Goal: Information Seeking & Learning: Learn about a topic

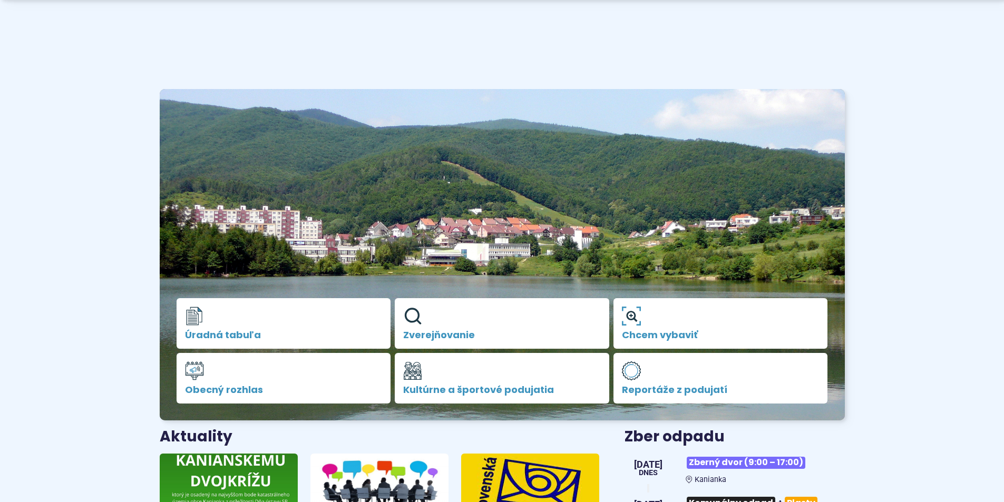
scroll to position [158, 0]
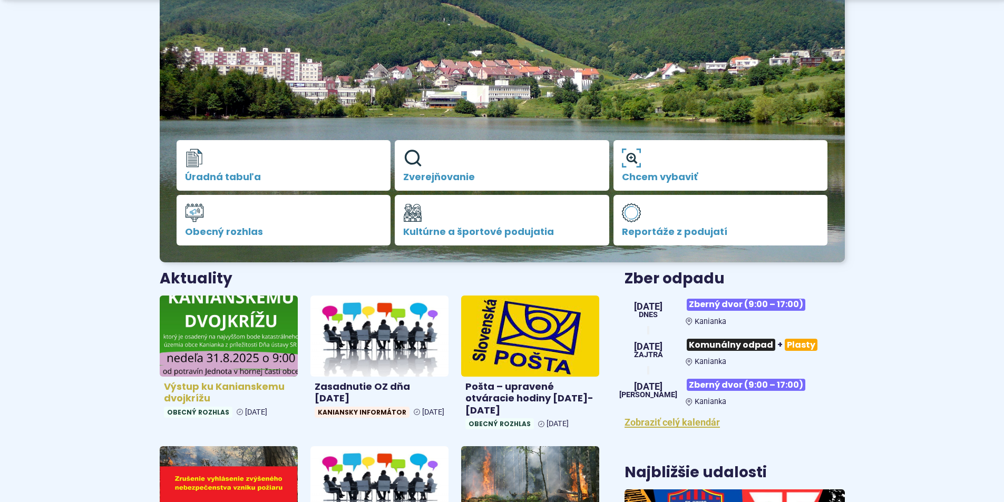
click at [211, 336] on img at bounding box center [228, 335] width 159 height 93
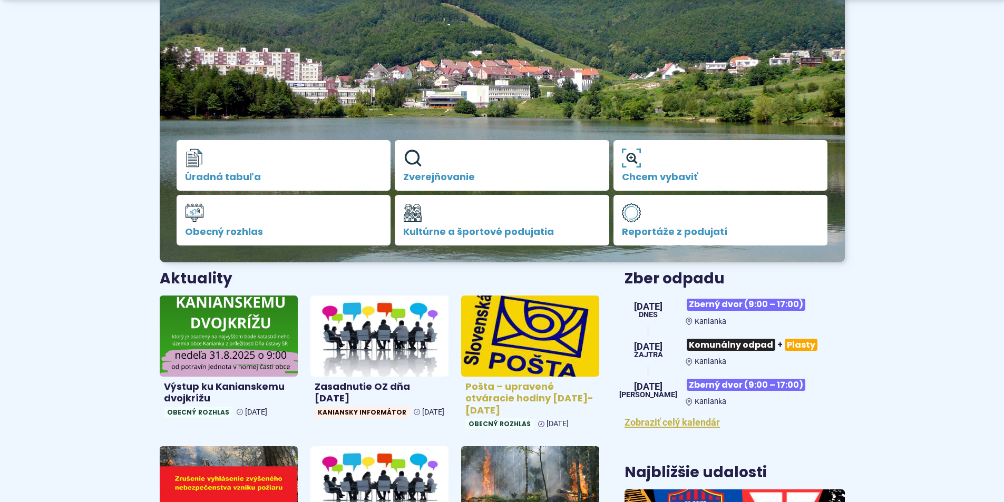
click at [530, 330] on img at bounding box center [530, 335] width 159 height 93
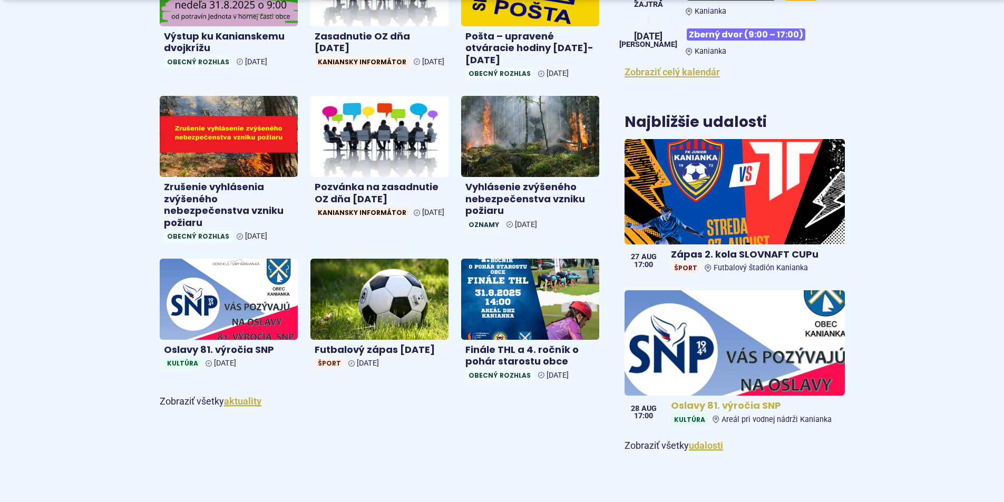
scroll to position [527, 0]
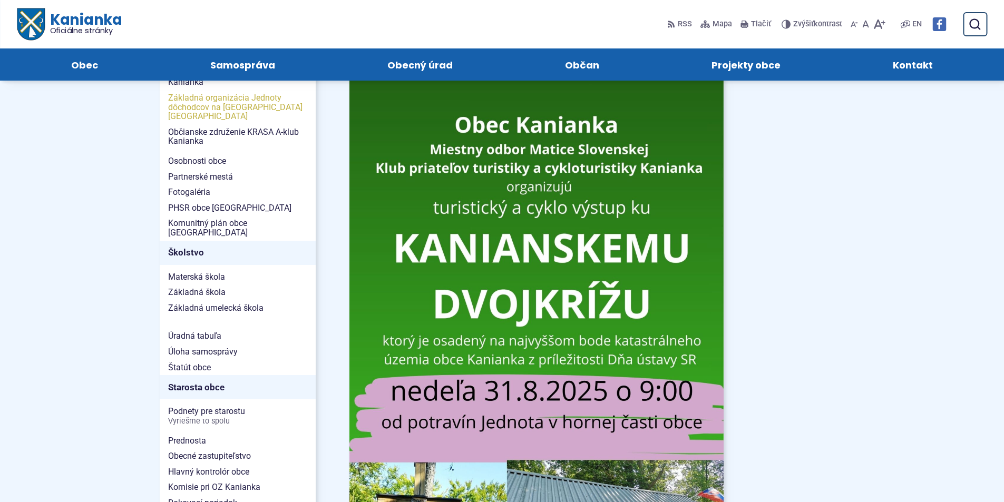
scroll to position [316, 0]
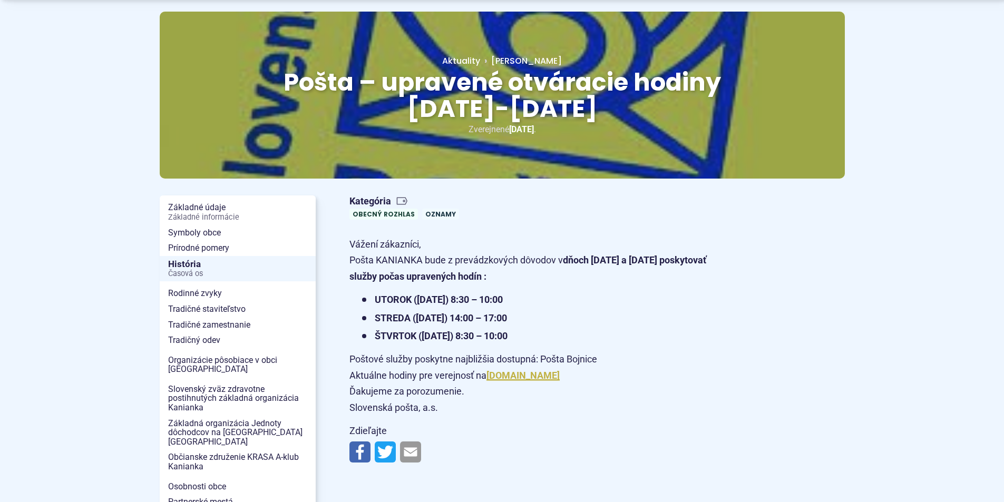
scroll to position [105, 0]
